Goal: Information Seeking & Learning: Learn about a topic

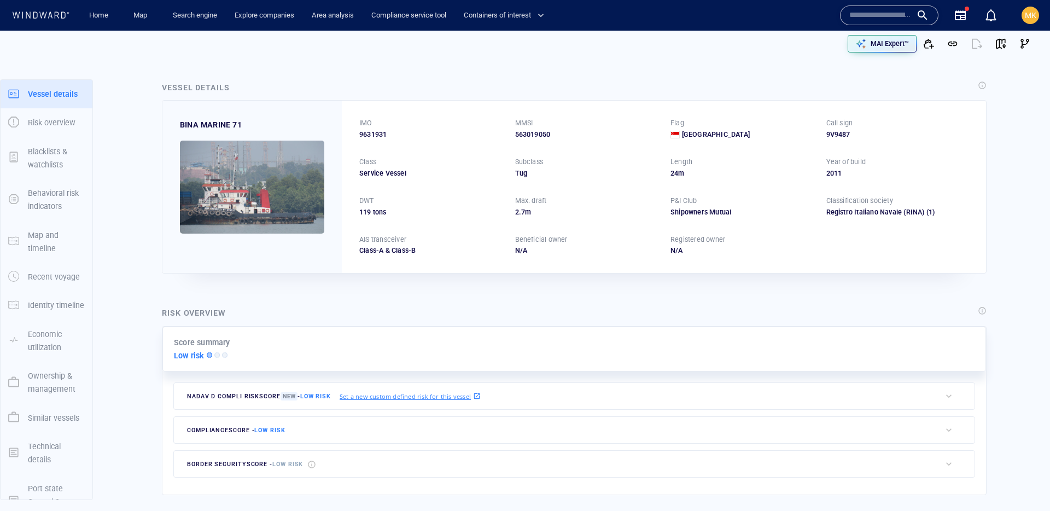
click at [888, 16] on input "text" at bounding box center [881, 15] width 62 height 16
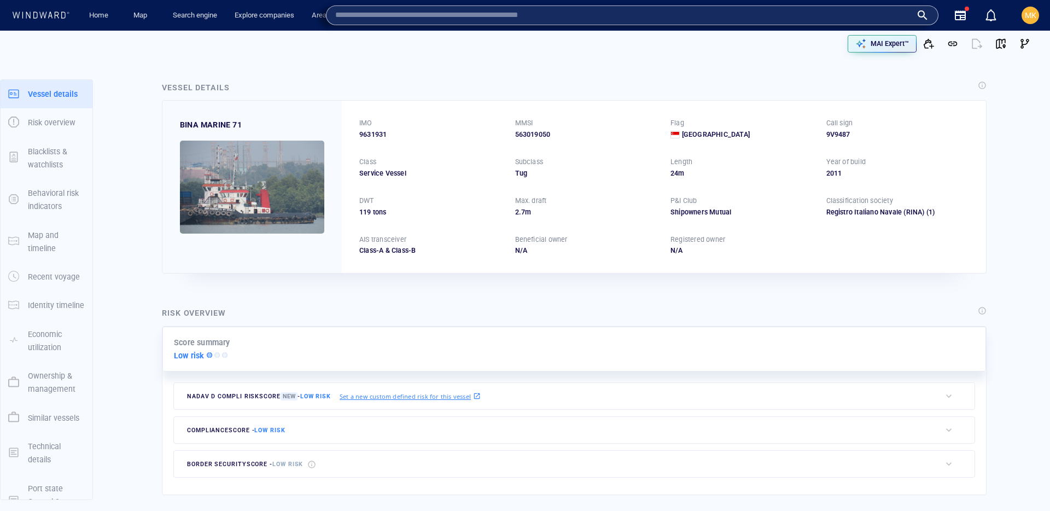
paste input "*******"
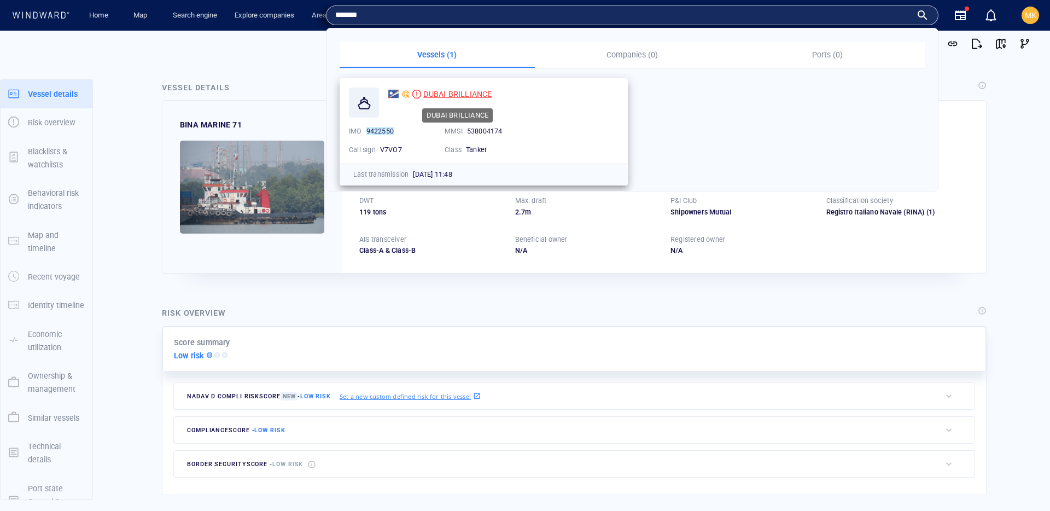
type input "*******"
click at [449, 94] on span "DUBAI BRILLIANCE" at bounding box center [457, 94] width 68 height 9
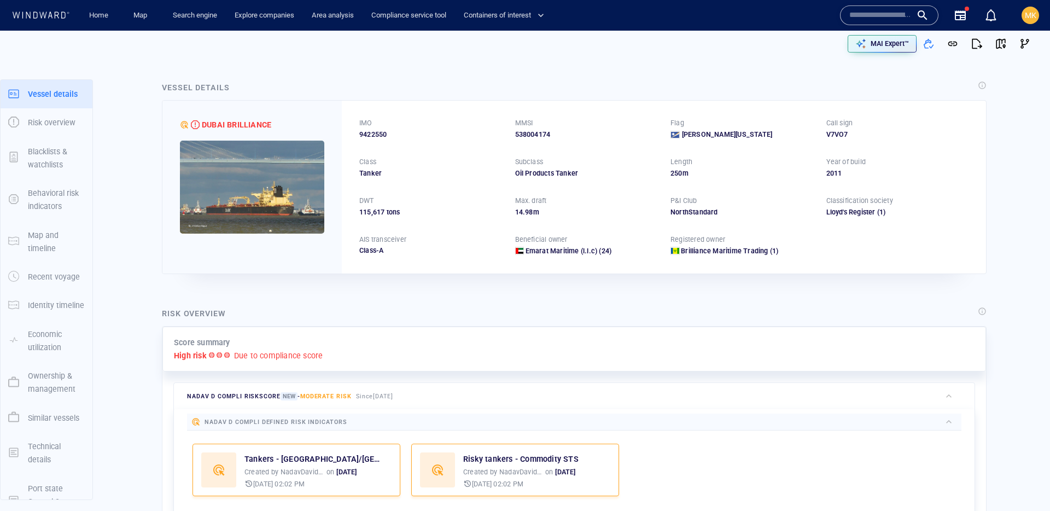
scroll to position [28, 0]
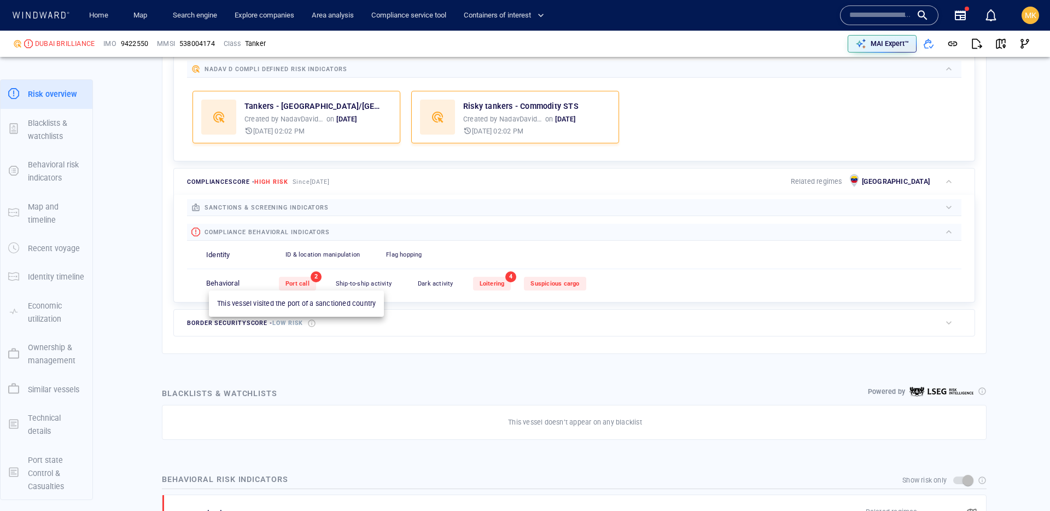
click at [310, 281] on div "Port call" at bounding box center [297, 284] width 37 height 14
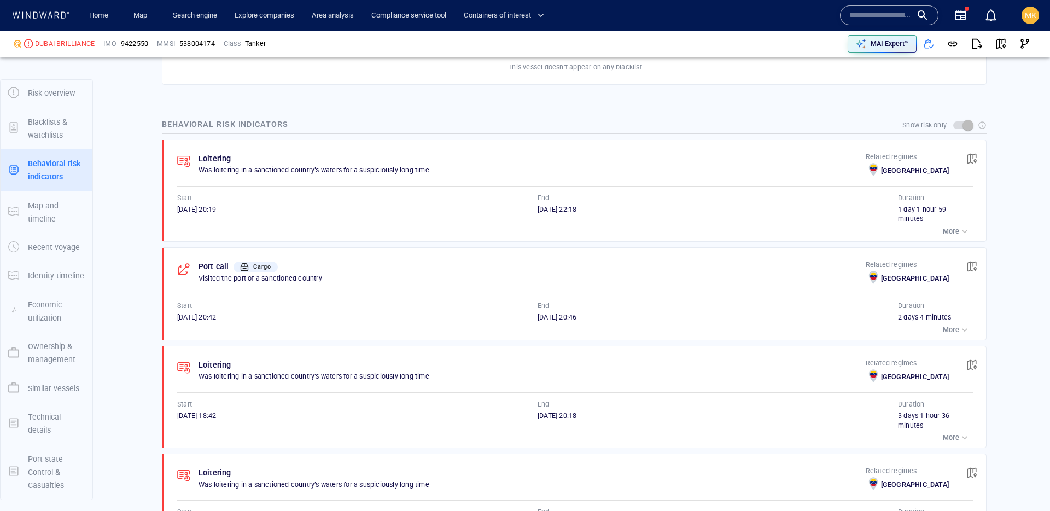
scroll to position [817, 0]
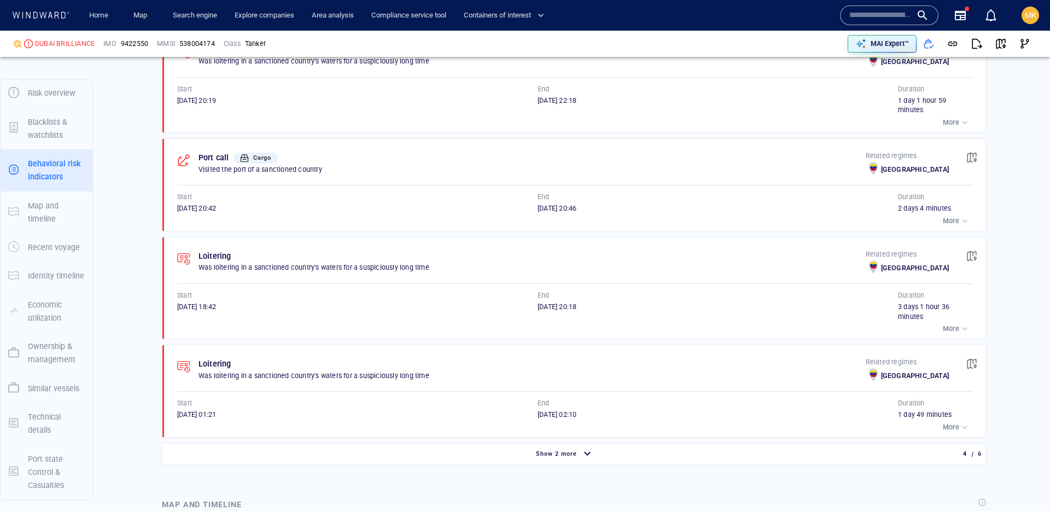
click at [507, 456] on div "Show 2 more" at bounding box center [565, 454] width 801 height 19
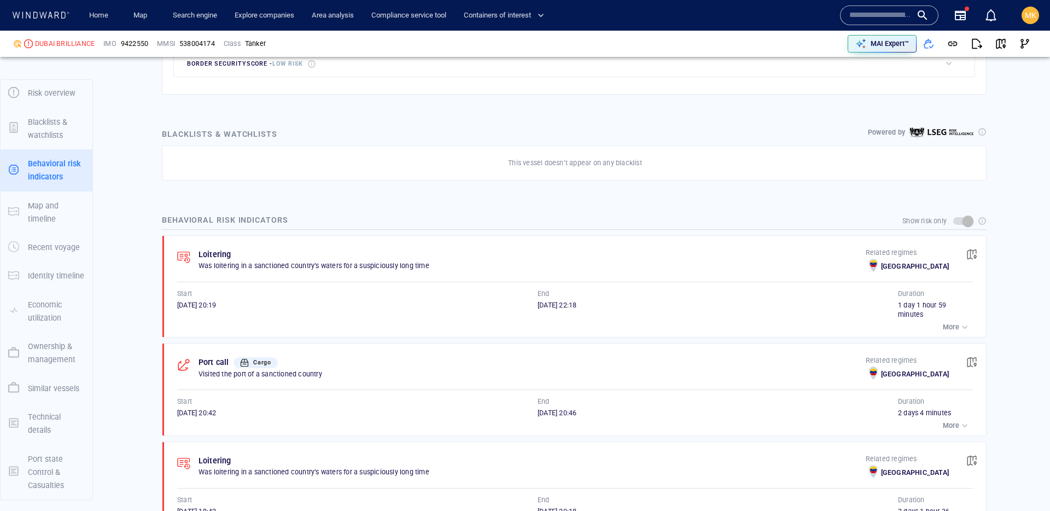
scroll to position [514, 0]
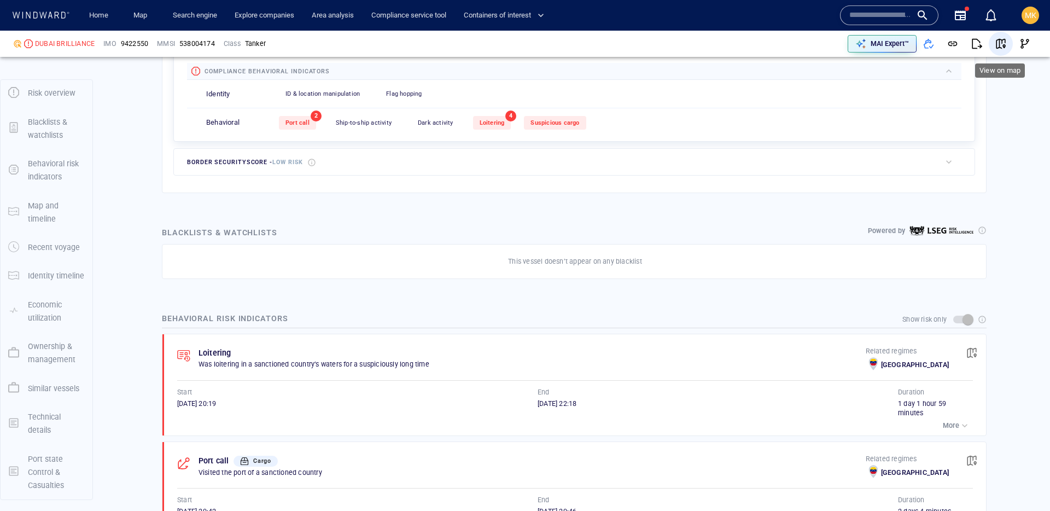
click at [1003, 43] on span "button" at bounding box center [1001, 43] width 11 height 11
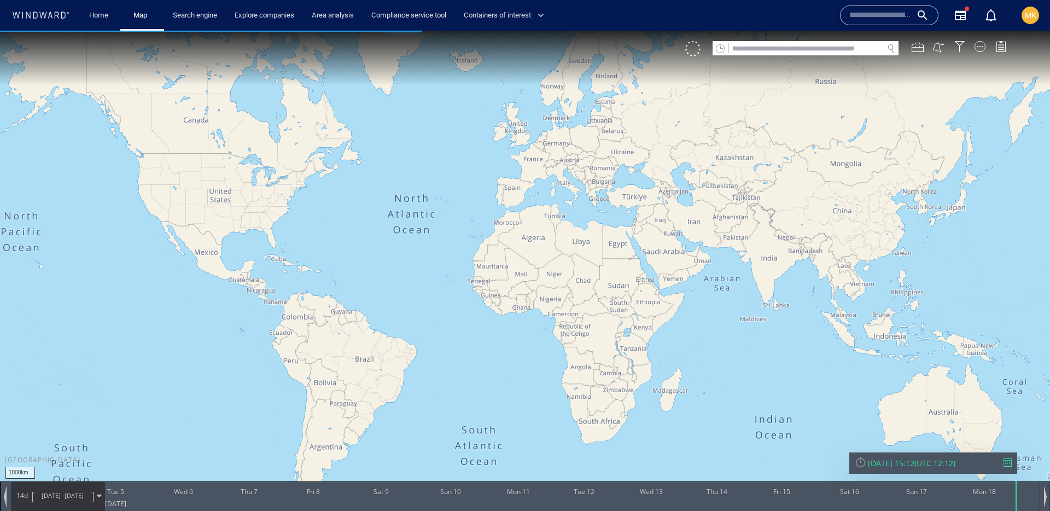
click at [1008, 459] on div at bounding box center [1008, 462] width 8 height 8
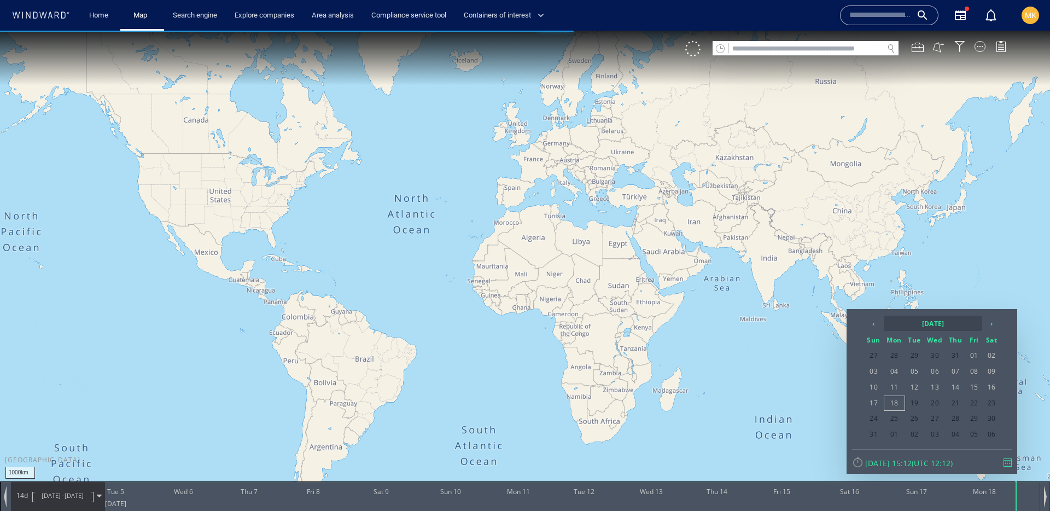
click at [944, 322] on th "2025 August" at bounding box center [933, 323] width 98 height 15
click at [871, 324] on th "‹" at bounding box center [875, 323] width 16 height 15
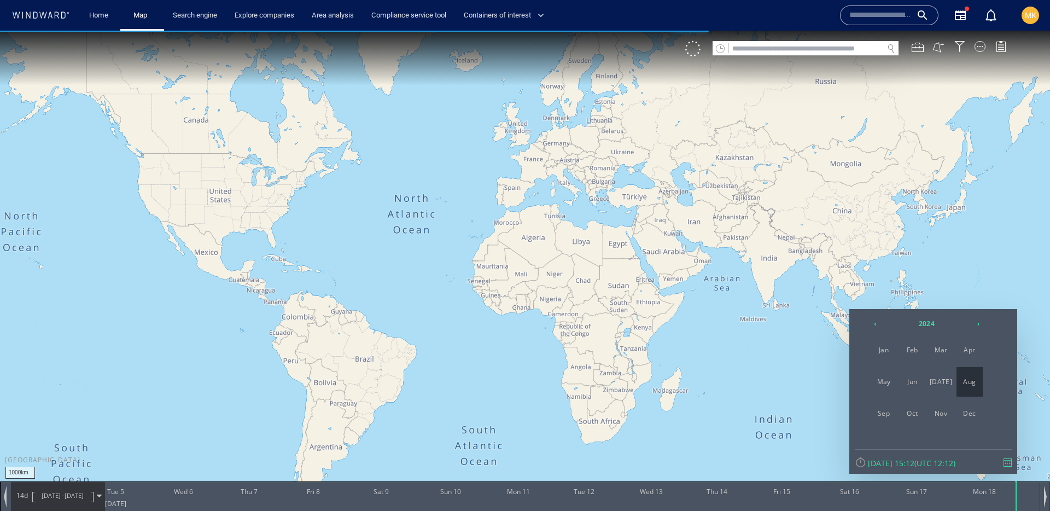
click at [966, 380] on span "Aug" at bounding box center [970, 382] width 26 height 30
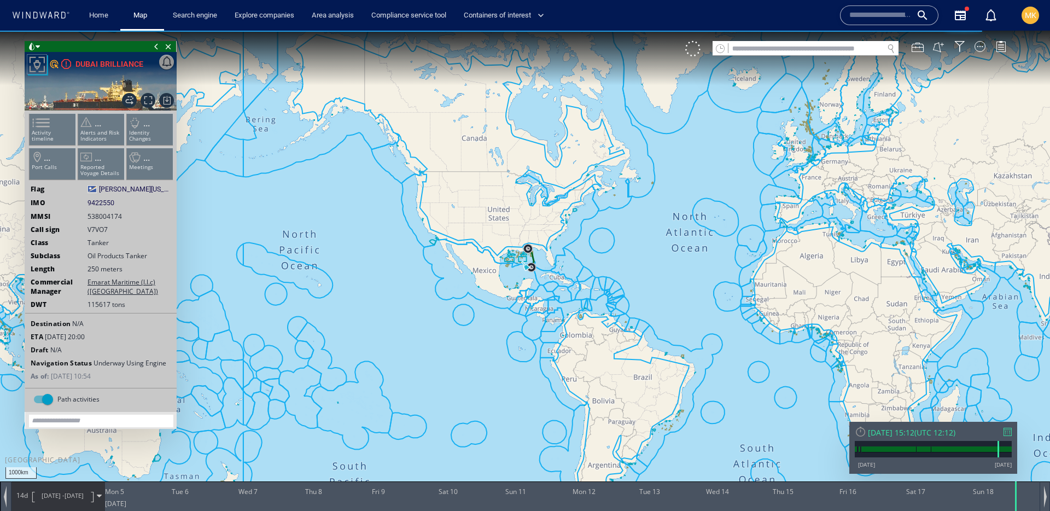
click at [63, 138] on ul "Activity timeline ... Alerts and Risk Indicators ... Identity Changes ... Port …" at bounding box center [101, 149] width 147 height 77
click at [71, 132] on p "Activity timeline" at bounding box center [53, 136] width 47 height 12
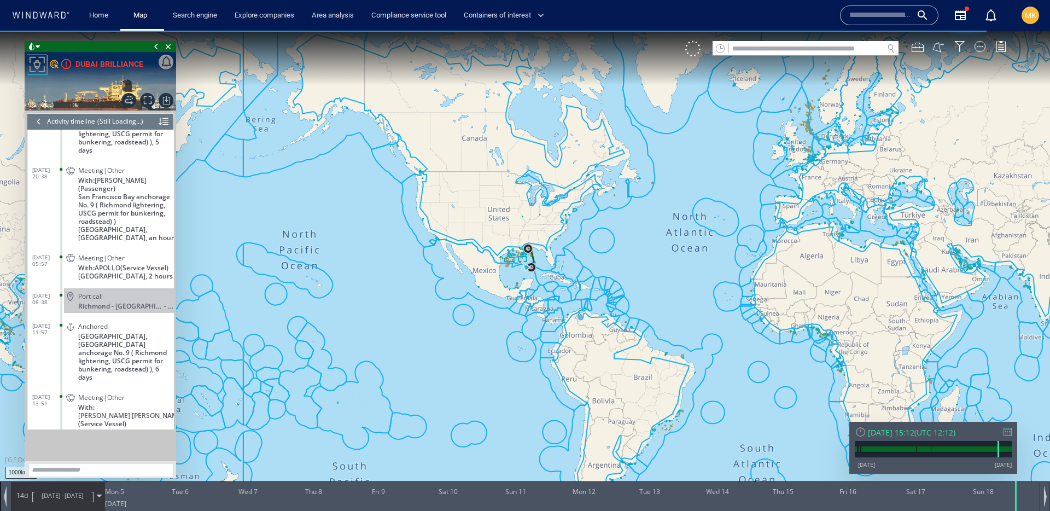
scroll to position [1188, 0]
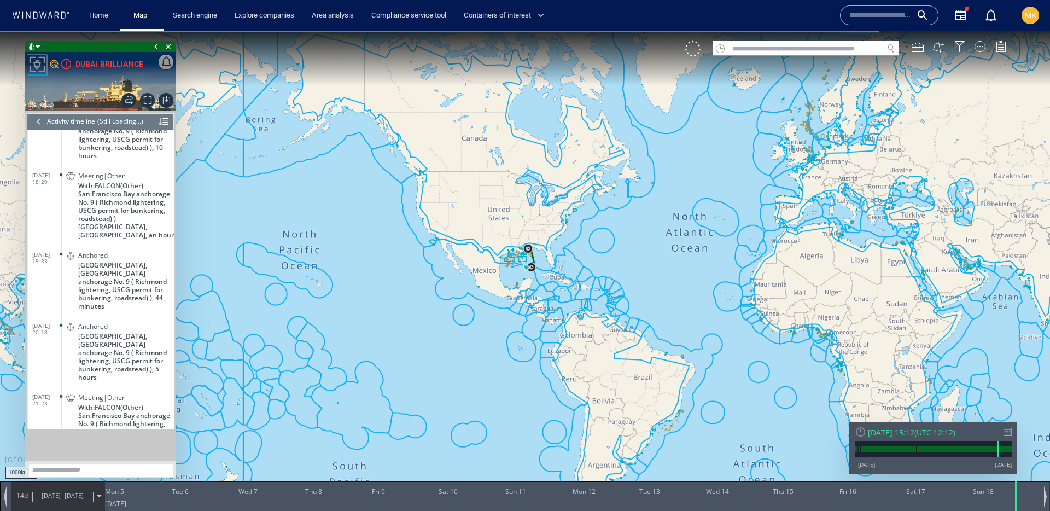
click at [40, 113] on div at bounding box center [39, 121] width 12 height 16
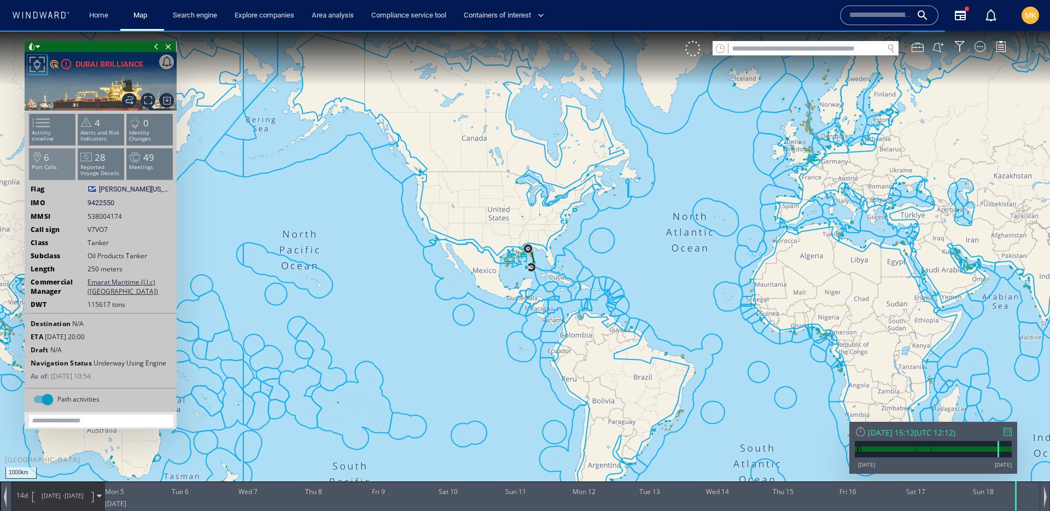
click at [49, 160] on li "6 Port Calls" at bounding box center [53, 164] width 47 height 32
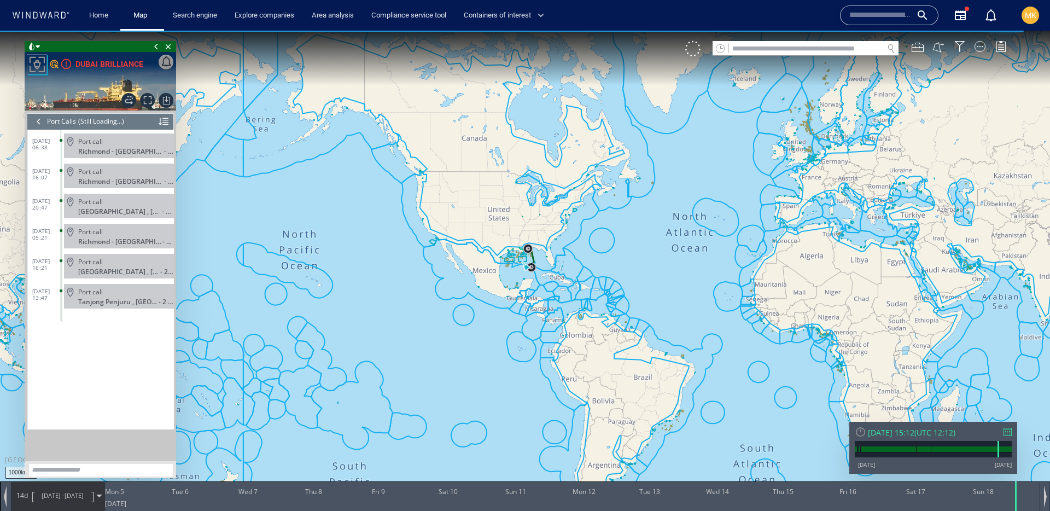
scroll to position [7884, 0]
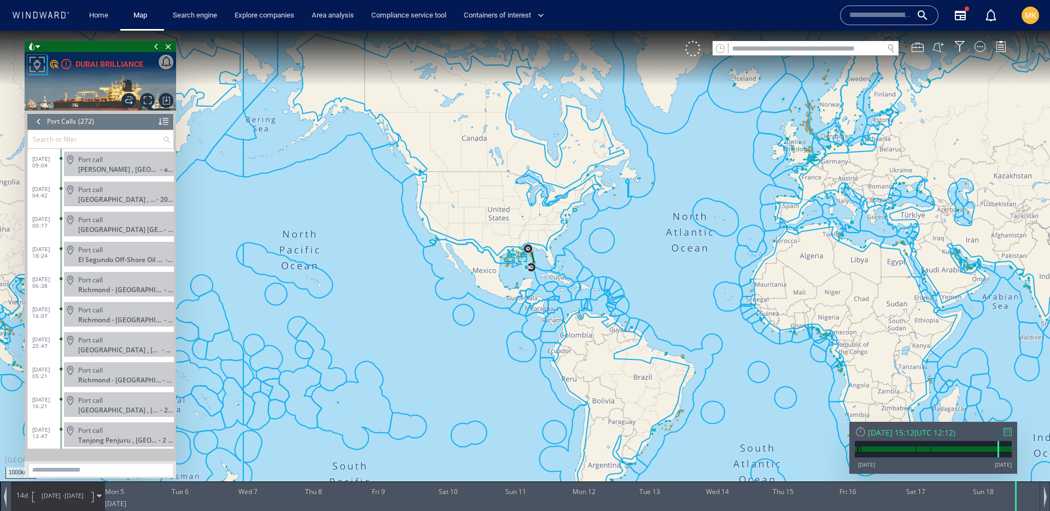
click at [1009, 436] on div "Sun 18/08/2024 15:12 ( UTC 12:12 )" at bounding box center [933, 432] width 157 height 10
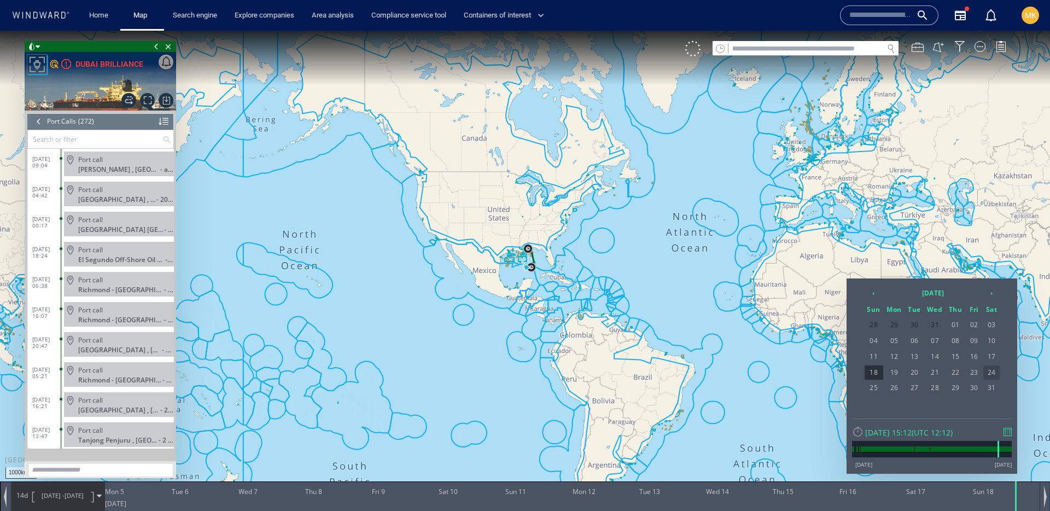
click at [991, 377] on span "24" at bounding box center [992, 372] width 16 height 14
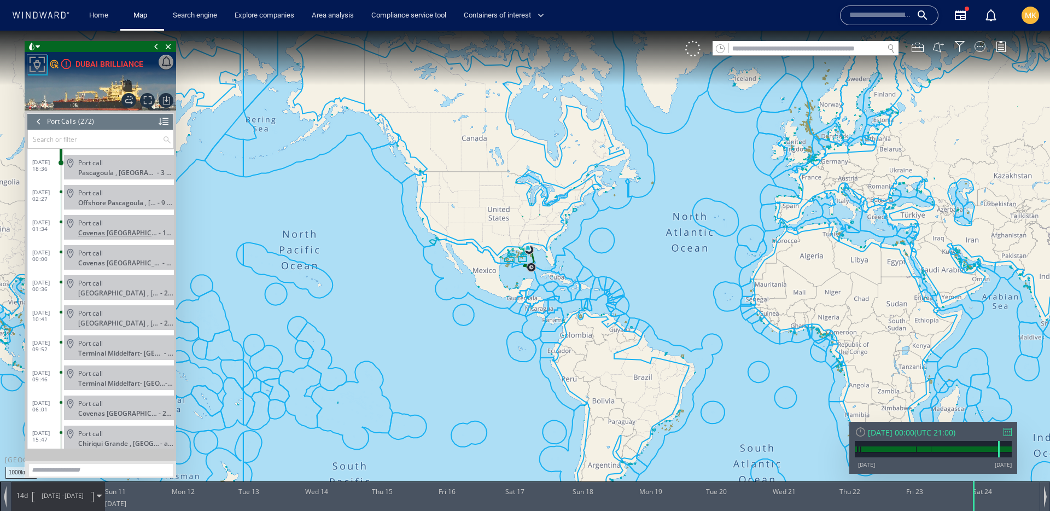
scroll to position [7406, 0]
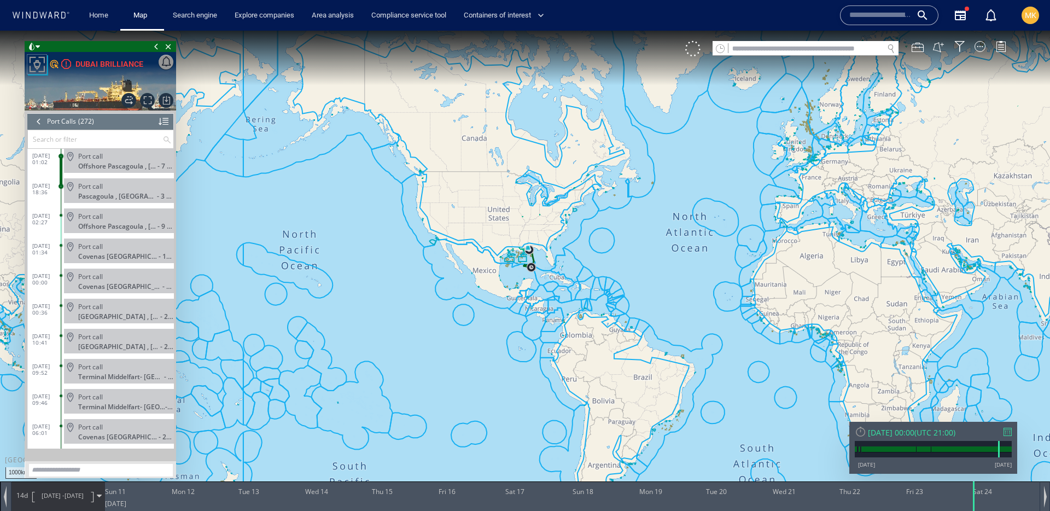
click at [146, 187] on div "Port call" at bounding box center [123, 186] width 91 height 8
click at [48, 497] on span "10/08/24 -" at bounding box center [53, 495] width 23 height 8
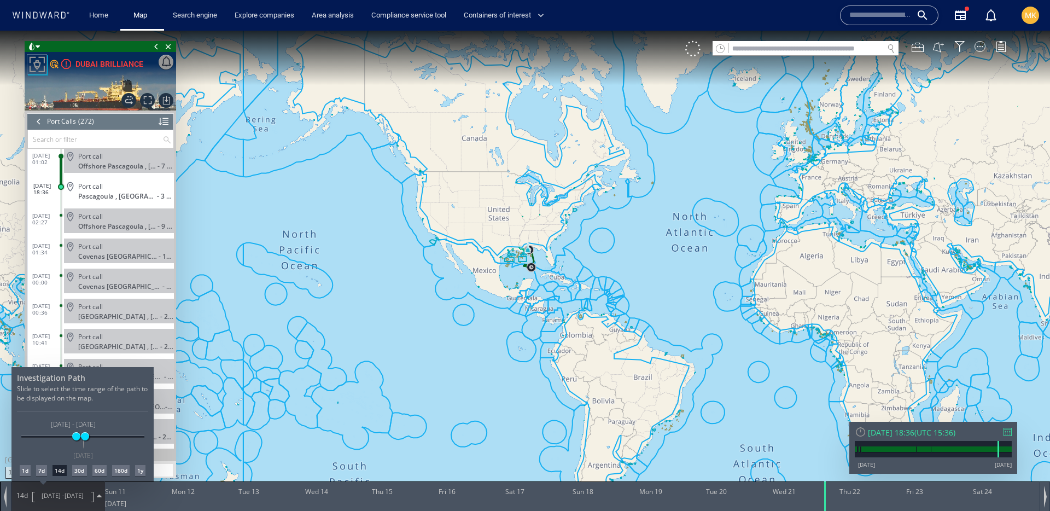
click at [41, 472] on div "7d" at bounding box center [41, 470] width 11 height 11
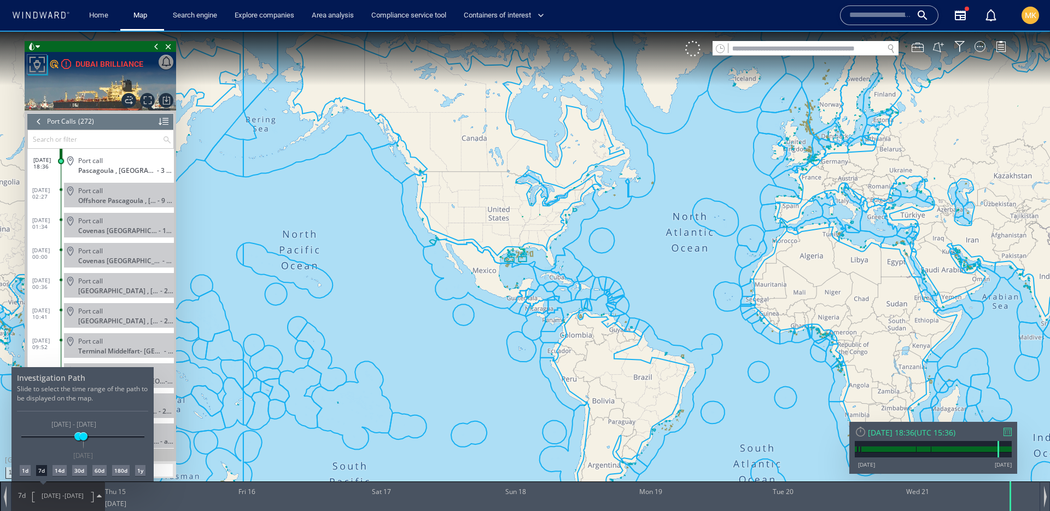
click at [234, 208] on div at bounding box center [525, 271] width 1050 height 480
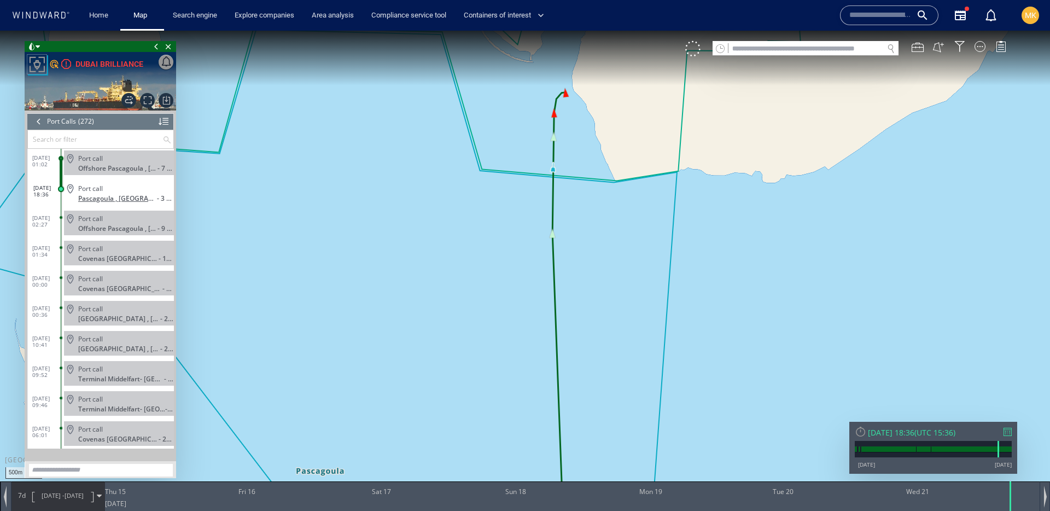
scroll to position [7378, 0]
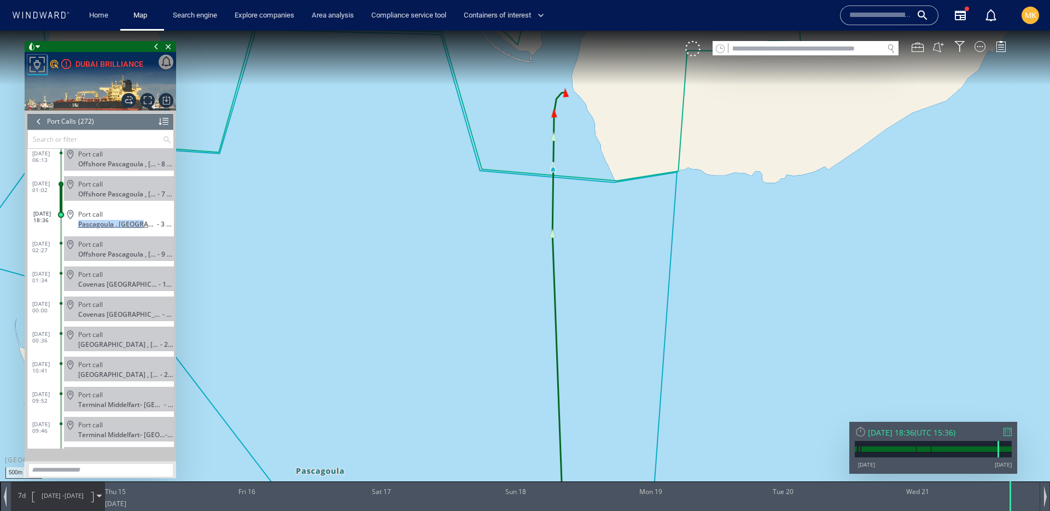
drag, startPoint x: 69, startPoint y: 225, endPoint x: 141, endPoint y: 224, distance: 71.1
click at [141, 224] on div "Port call Pascagoula , United States - 3 days" at bounding box center [119, 218] width 110 height 25
copy span "Pascagoula , United"
